Goal: Information Seeking & Learning: Learn about a topic

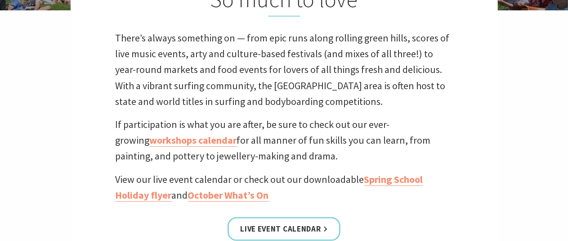
scroll to position [315, 0]
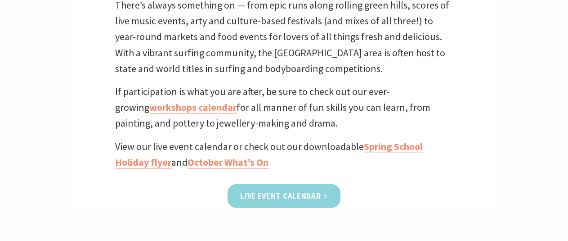
click at [283, 198] on link "Live Event Calendar" at bounding box center [284, 196] width 112 height 24
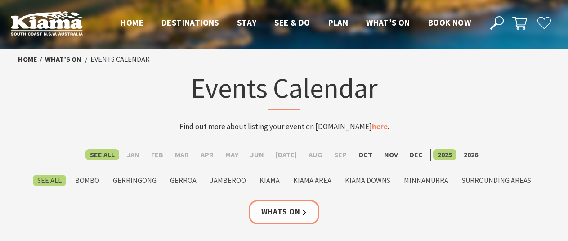
scroll to position [45, 0]
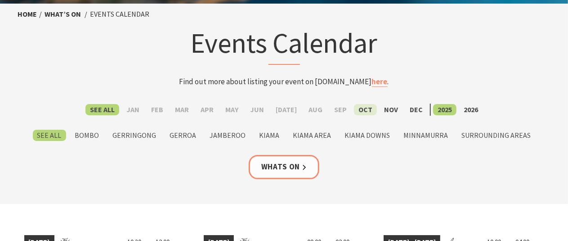
click at [360, 109] on label "Oct" at bounding box center [365, 109] width 23 height 11
click at [0, 0] on input "Oct" at bounding box center [0, 0] width 0 height 0
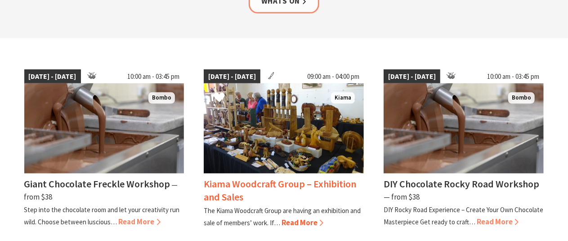
scroll to position [225, 0]
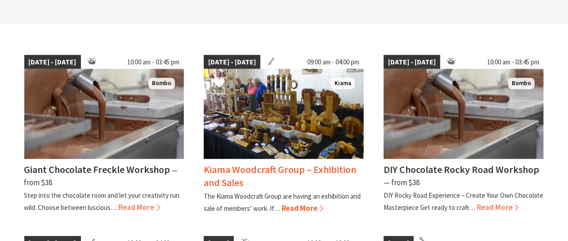
click at [259, 123] on img at bounding box center [284, 114] width 160 height 90
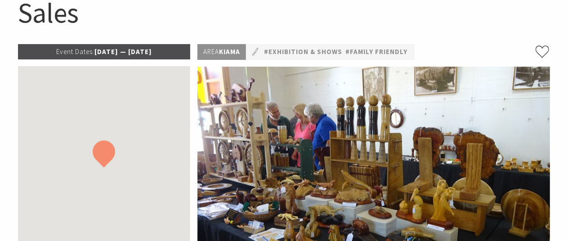
scroll to position [180, 0]
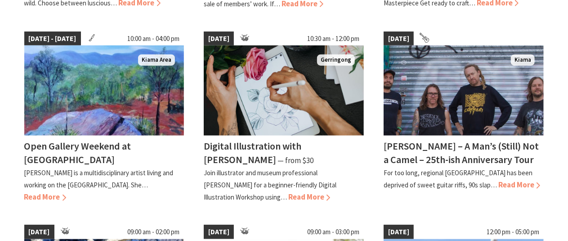
scroll to position [450, 0]
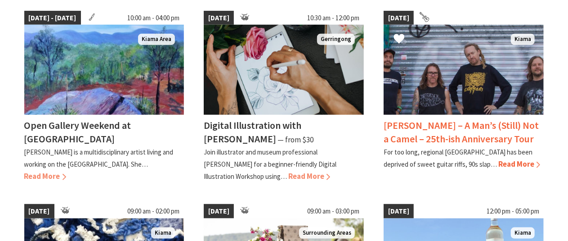
click at [498, 161] on span "Read More" at bounding box center [519, 164] width 42 height 10
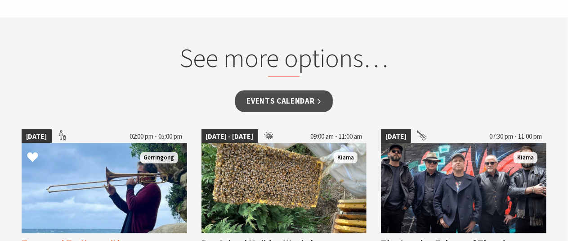
scroll to position [675, 0]
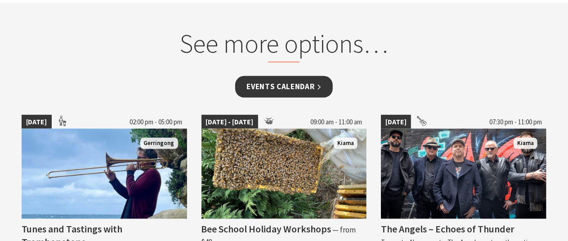
click at [282, 83] on link "Events Calendar" at bounding box center [284, 86] width 98 height 21
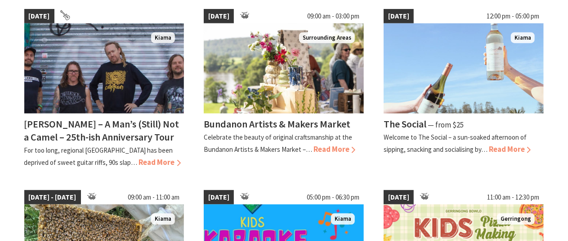
scroll to position [450, 0]
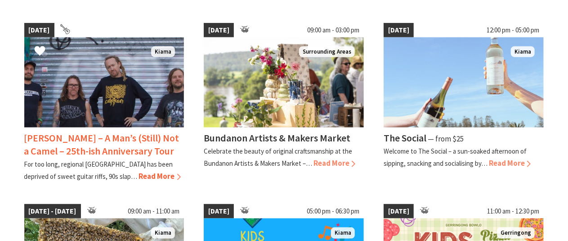
click at [166, 61] on img at bounding box center [104, 82] width 160 height 90
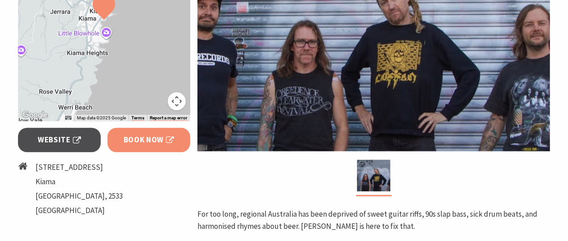
scroll to position [270, 0]
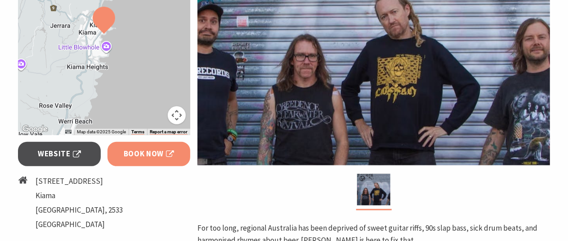
click at [145, 152] on span "Book Now" at bounding box center [149, 154] width 51 height 12
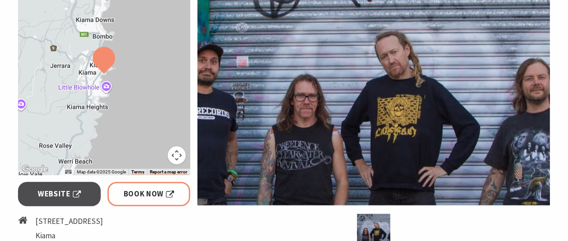
scroll to position [225, 0]
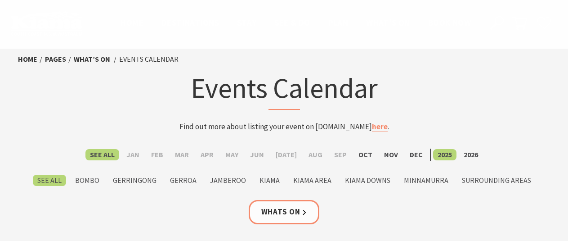
scroll to position [450, 0]
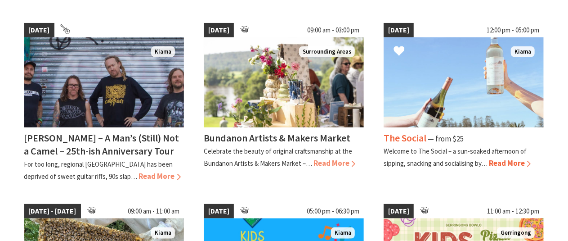
click at [508, 161] on span "Read More" at bounding box center [510, 163] width 42 height 10
